Goal: Information Seeking & Learning: Learn about a topic

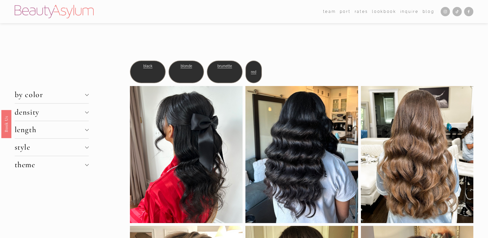
click at [88, 114] on div at bounding box center [87, 112] width 4 height 4
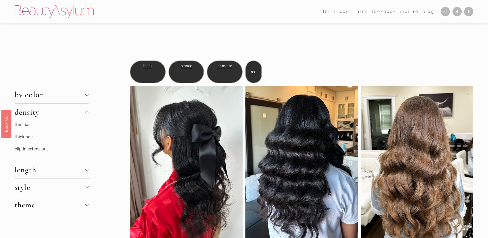
click at [23, 125] on link "thin hair" at bounding box center [23, 124] width 16 height 5
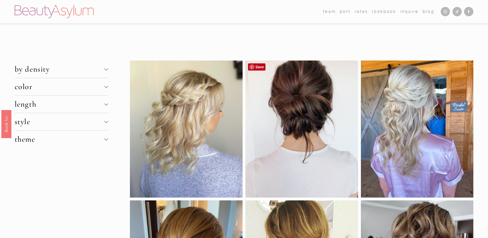
click at [304, 106] on div at bounding box center [301, 128] width 113 height 137
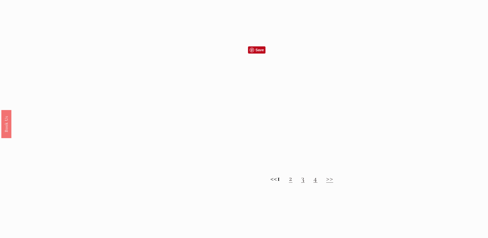
scroll to position [566, 0]
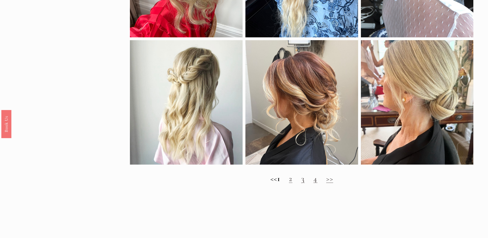
click at [293, 182] on link "2" at bounding box center [291, 179] width 4 height 10
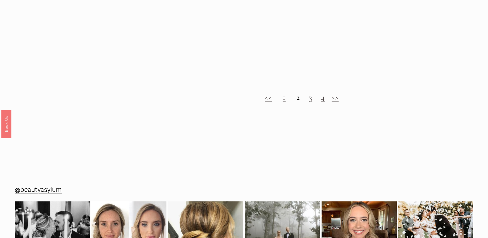
scroll to position [643, 0]
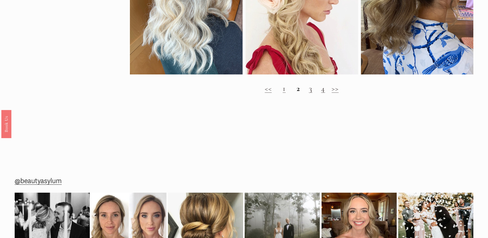
click at [311, 93] on link "3" at bounding box center [311, 89] width 4 height 10
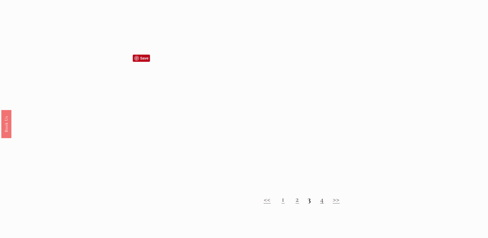
scroll to position [540, 0]
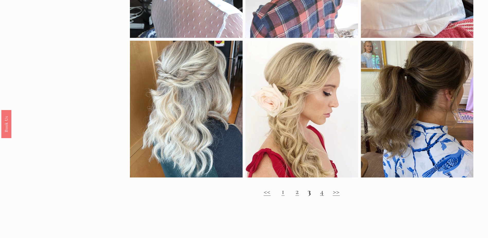
click at [322, 196] on link "4" at bounding box center [322, 192] width 4 height 10
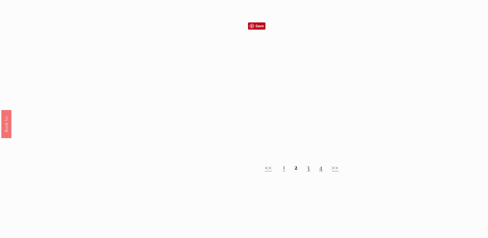
scroll to position [566, 0]
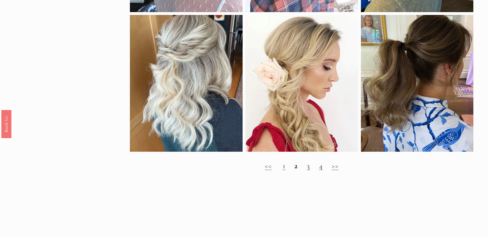
click at [337, 170] on link ">>" at bounding box center [335, 166] width 7 height 10
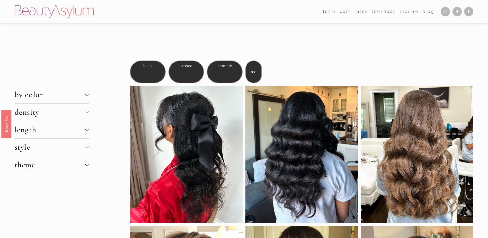
click at [53, 112] on span "density" at bounding box center [50, 112] width 70 height 10
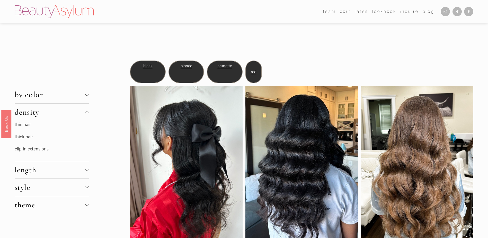
click at [28, 125] on link "thin hair" at bounding box center [23, 124] width 16 height 5
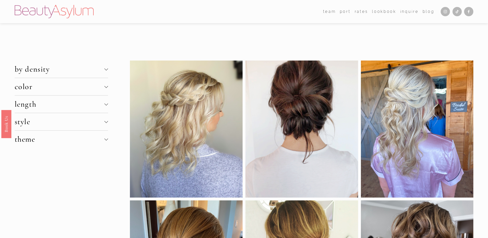
click at [105, 106] on div at bounding box center [106, 104] width 4 height 4
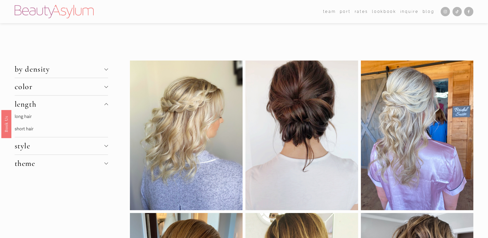
click at [28, 116] on link "long hair" at bounding box center [23, 116] width 17 height 5
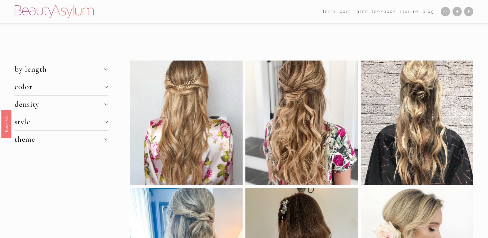
click at [105, 69] on div at bounding box center [106, 69] width 4 height 4
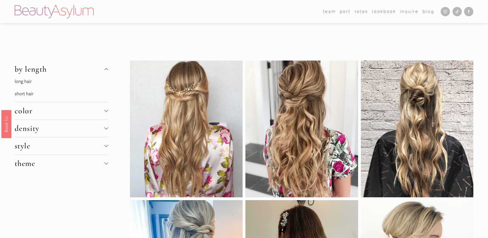
click at [108, 128] on div at bounding box center [106, 128] width 4 height 4
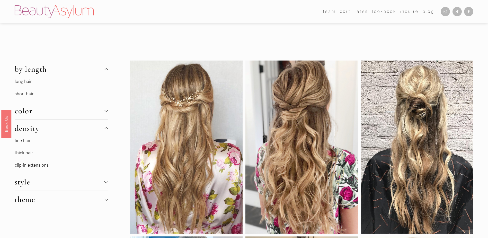
click at [26, 141] on link "fine hair" at bounding box center [23, 140] width 16 height 5
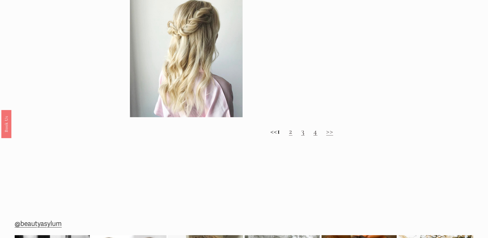
scroll to position [617, 0]
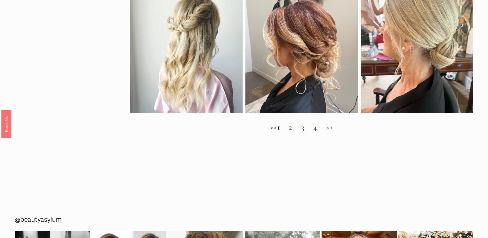
click at [293, 132] on link "2" at bounding box center [291, 127] width 4 height 10
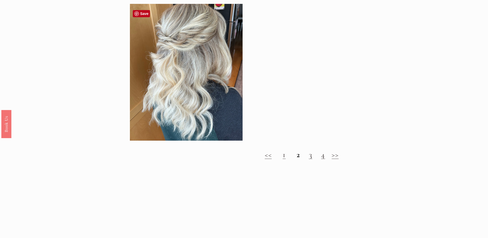
scroll to position [617, 0]
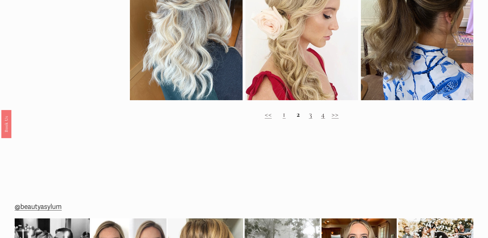
click at [311, 119] on link "3" at bounding box center [311, 114] width 4 height 10
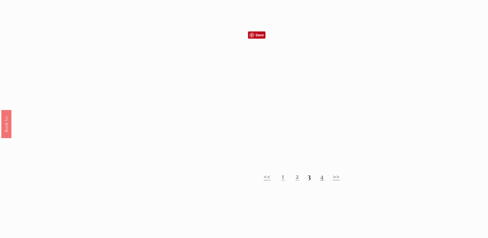
scroll to position [643, 0]
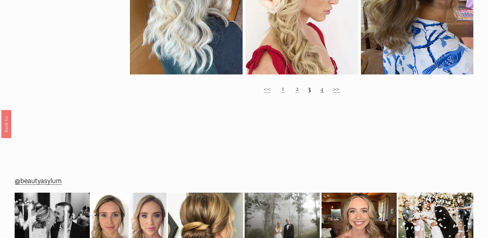
click at [322, 93] on link "4" at bounding box center [322, 89] width 4 height 10
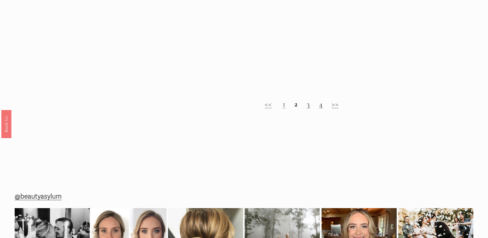
scroll to position [643, 0]
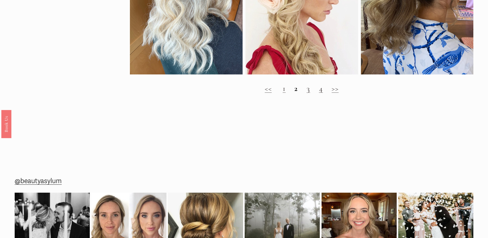
click at [310, 93] on link "3" at bounding box center [309, 89] width 4 height 10
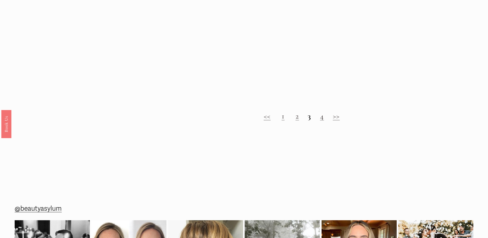
scroll to position [617, 0]
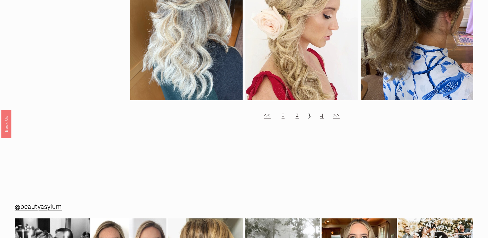
click at [321, 119] on link "4" at bounding box center [322, 114] width 4 height 10
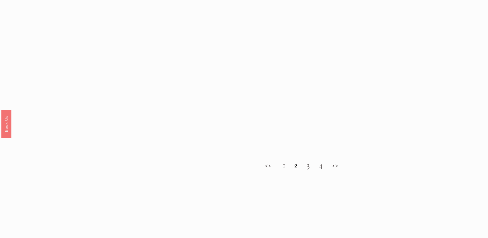
scroll to position [643, 0]
